Goal: Register for event/course

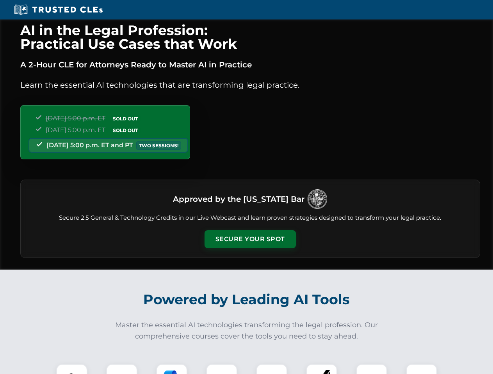
click at [250, 239] on button "Secure Your Spot" at bounding box center [249, 239] width 91 height 18
click at [72, 369] on img at bounding box center [71, 380] width 23 height 23
